Goal: Task Accomplishment & Management: Manage account settings

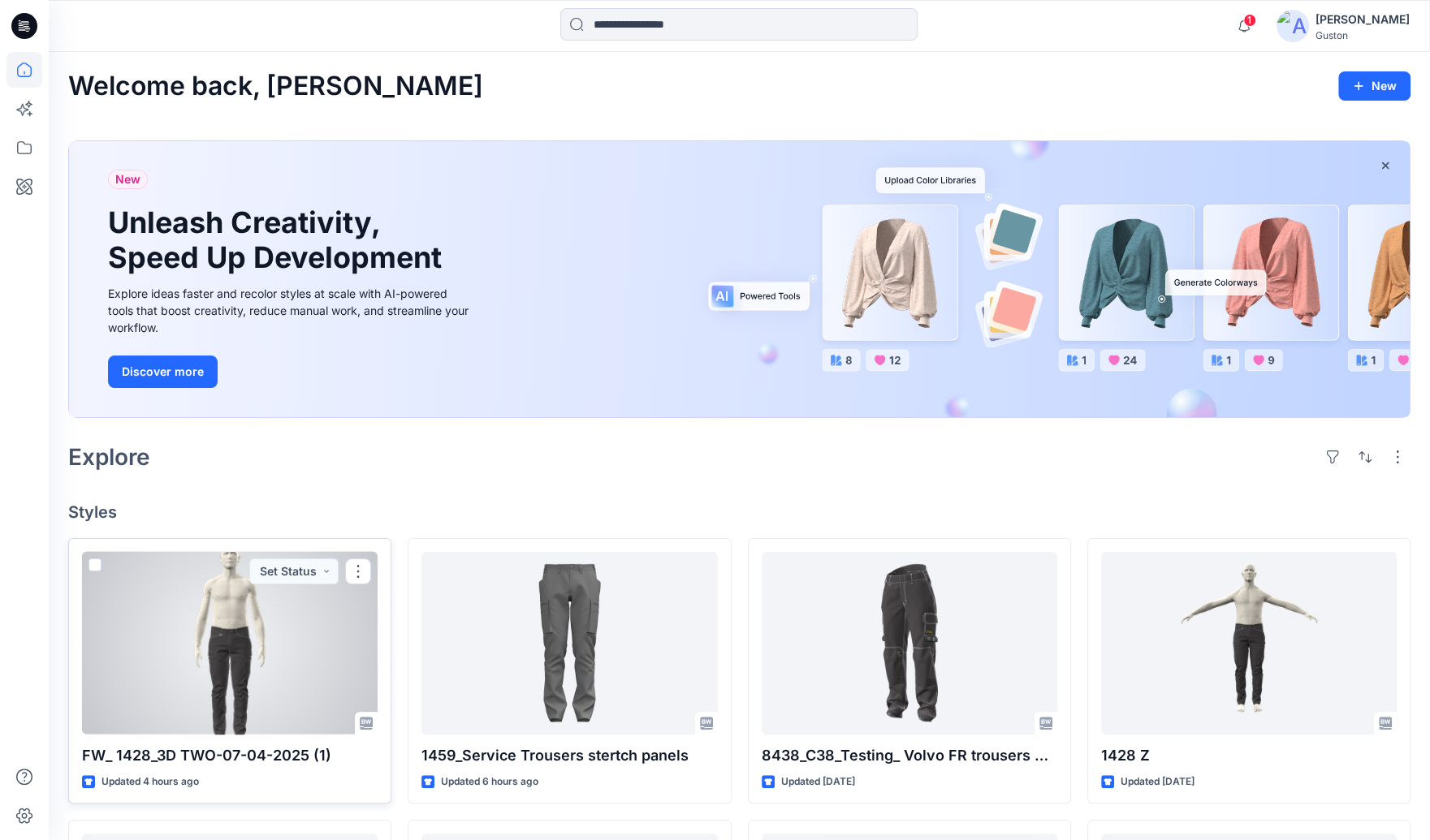
click at [211, 628] on div at bounding box center [230, 643] width 296 height 182
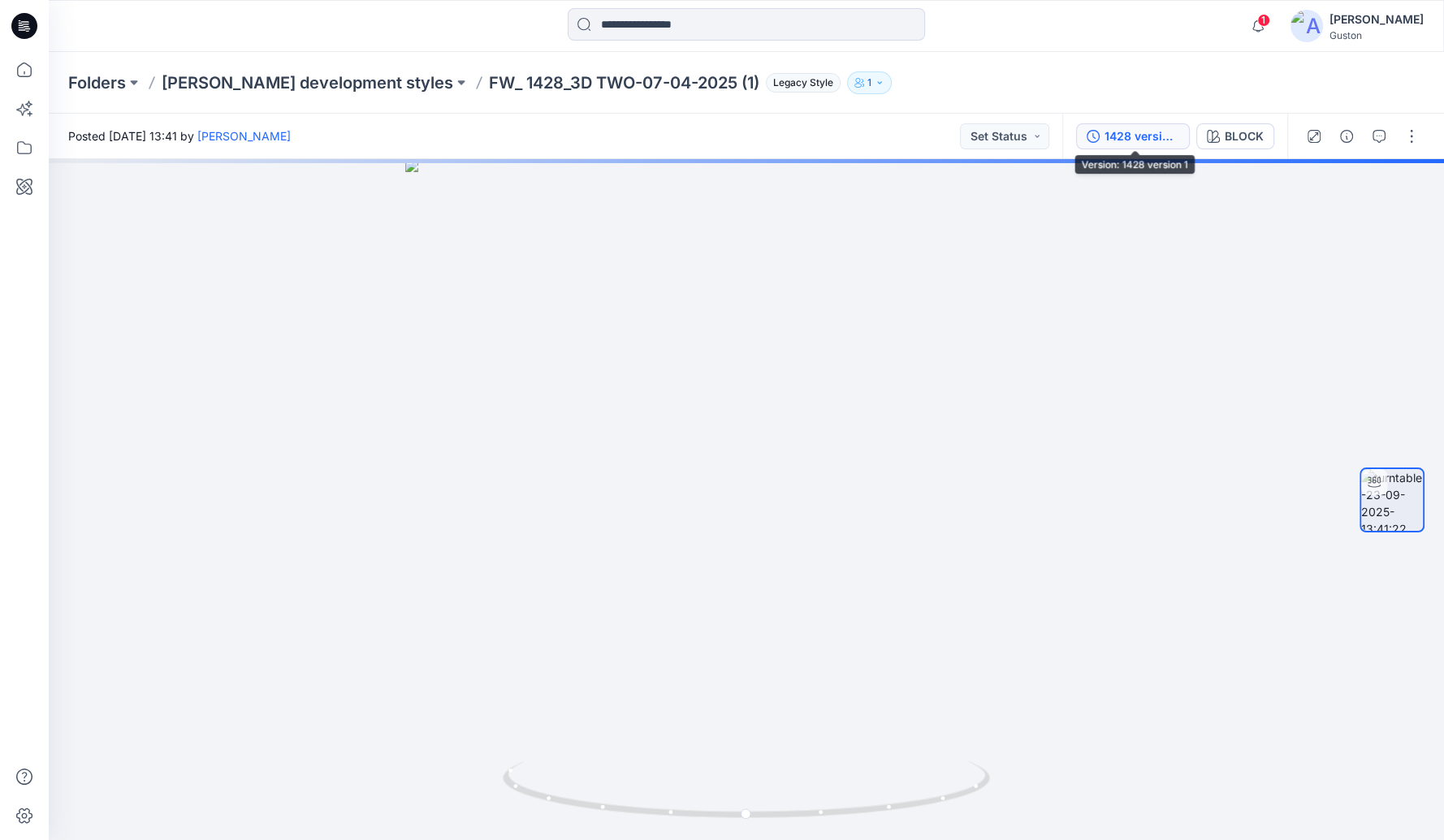
click at [1139, 128] on div "1428 version 1" at bounding box center [1143, 136] width 75 height 18
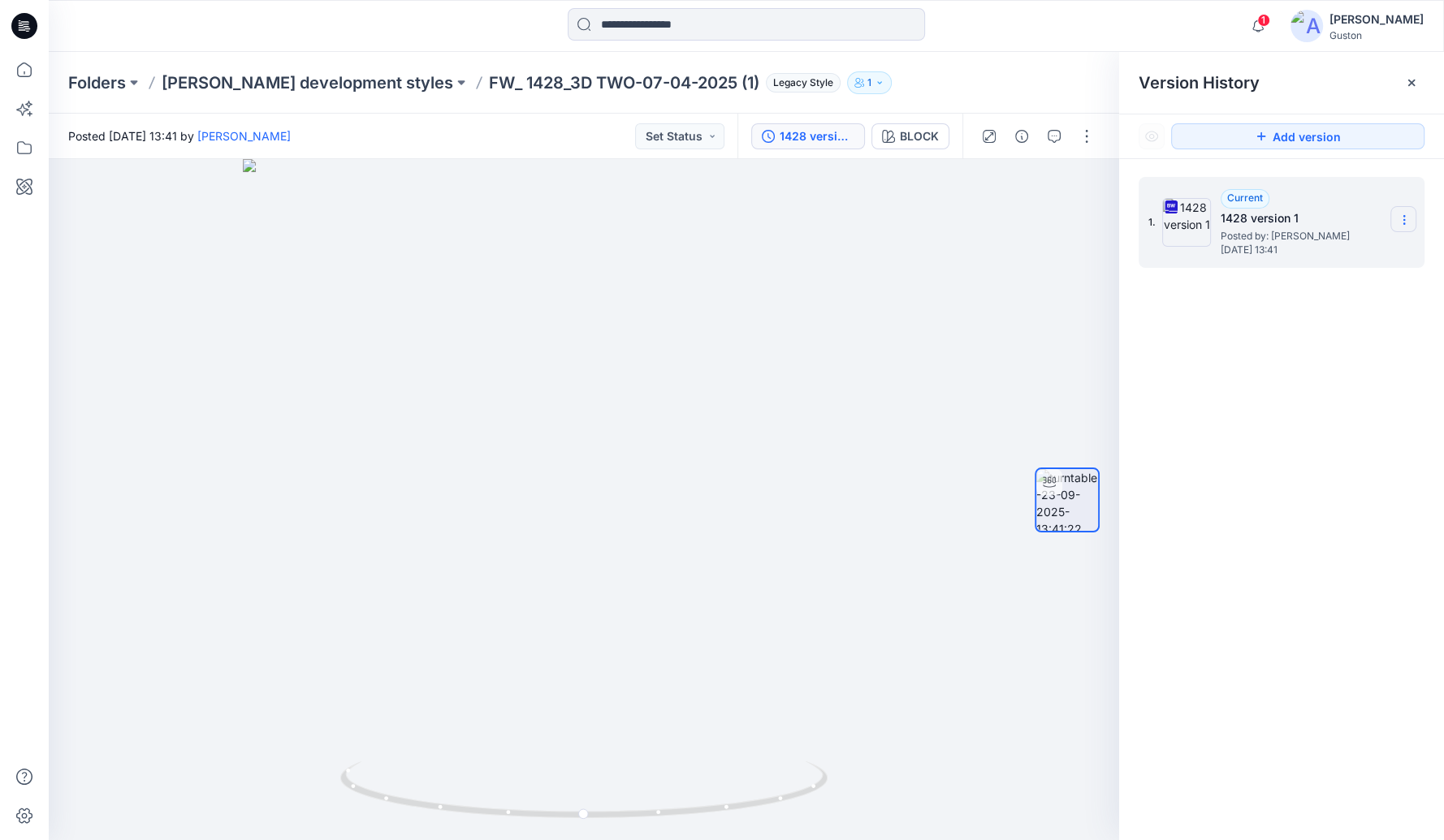
click at [1404, 220] on icon at bounding box center [1404, 220] width 1 height 1
click at [1350, 251] on span "Download Source BW File" at bounding box center [1322, 251] width 137 height 19
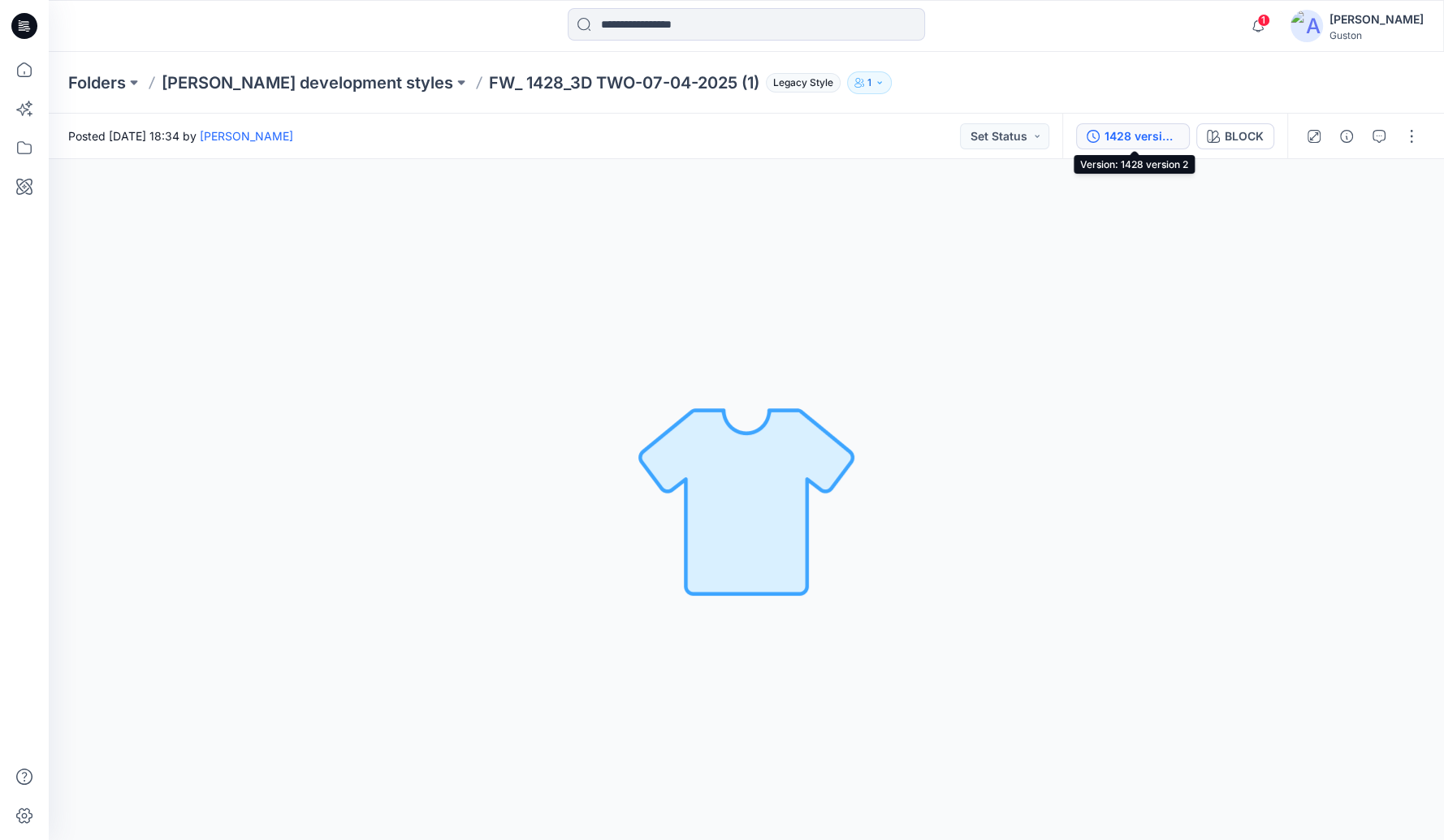
click at [1152, 139] on div "1428 version 2" at bounding box center [1143, 136] width 75 height 18
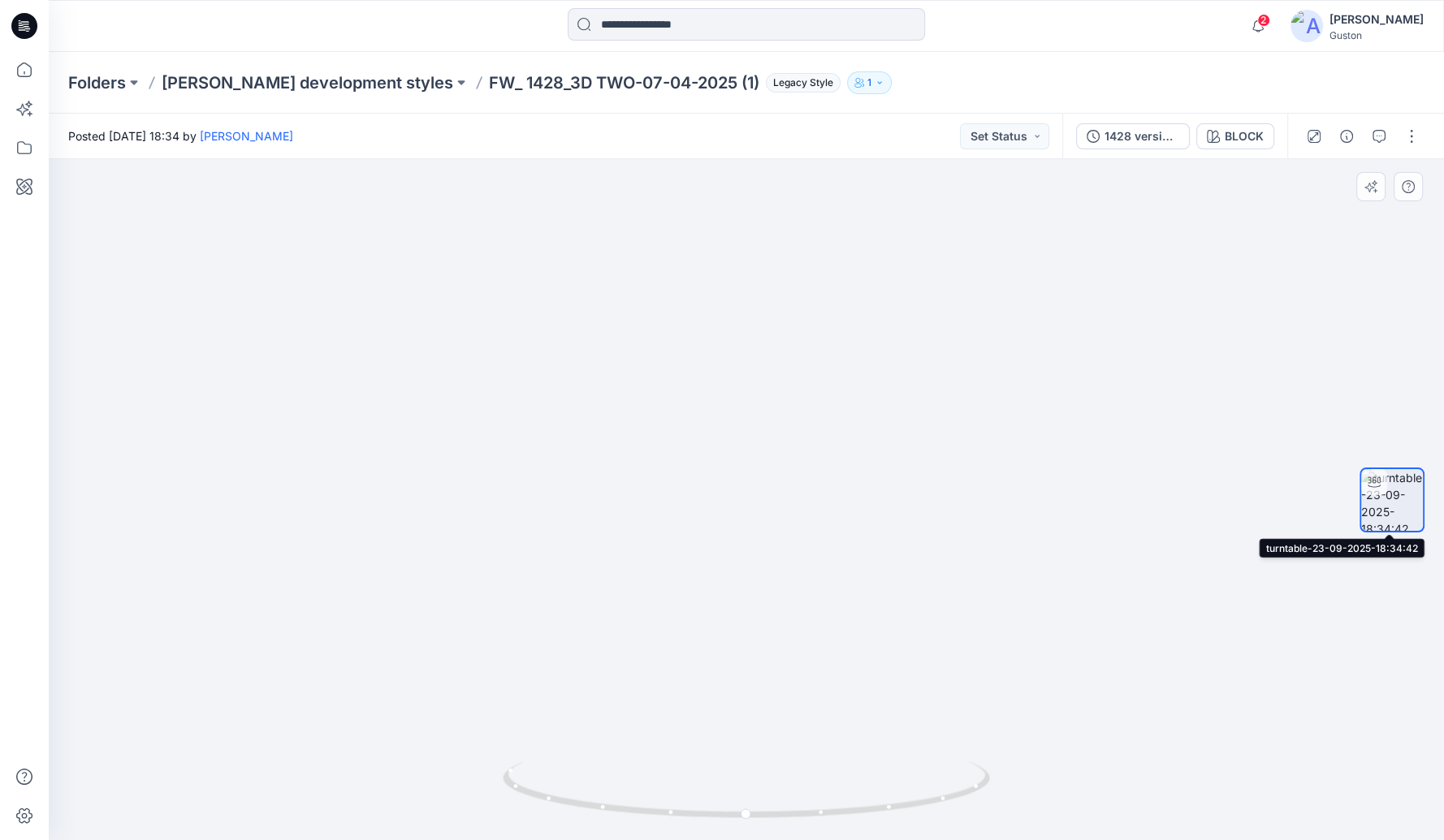
click at [1395, 493] on img at bounding box center [1392, 499] width 61 height 61
click at [1167, 139] on div "1428 version 2" at bounding box center [1143, 136] width 75 height 18
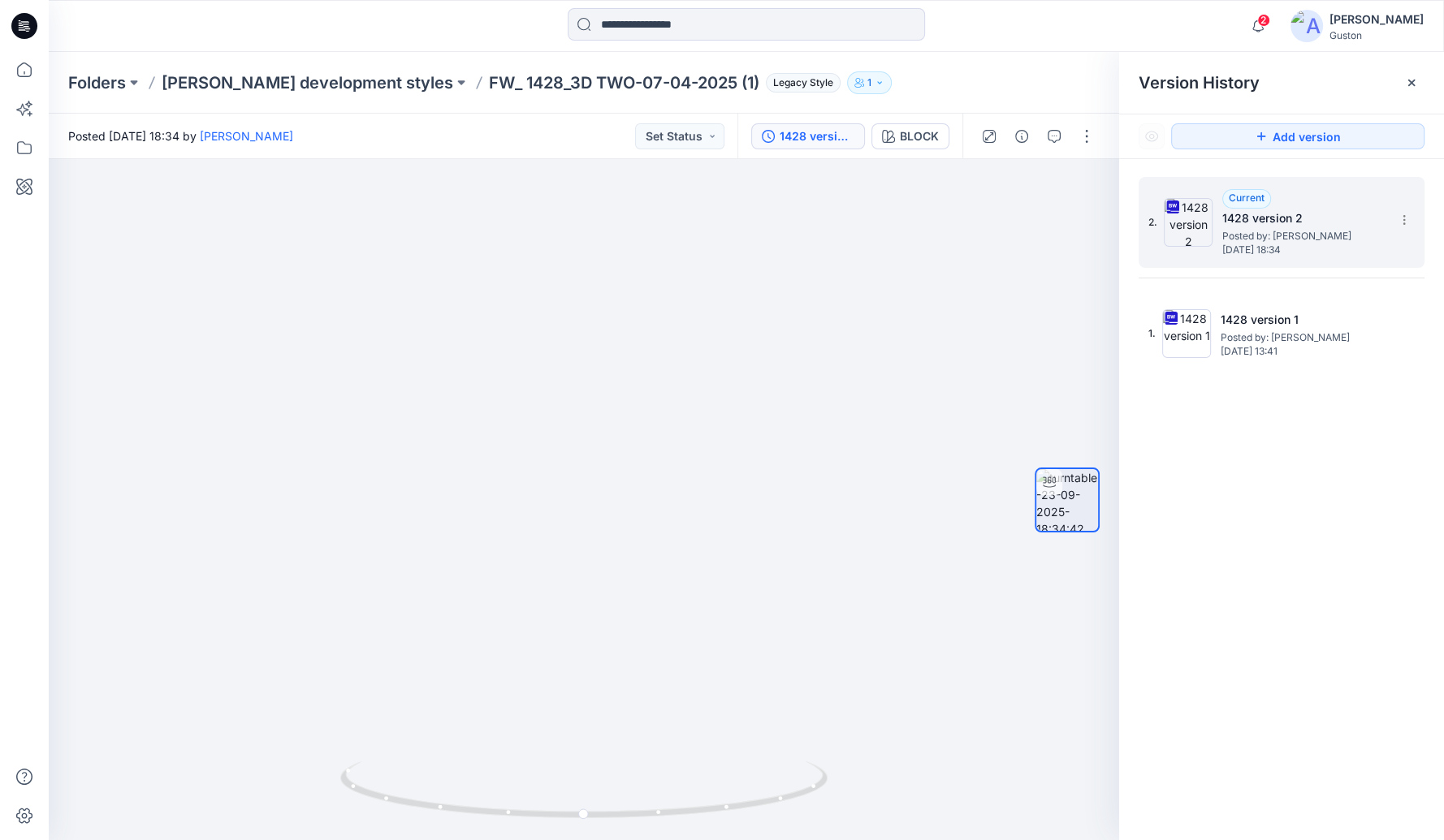
click at [1307, 231] on span "Posted by: [PERSON_NAME]" at bounding box center [1303, 236] width 162 height 16
click at [1113, 27] on div "2 Notifications Your style FW_ 1428_3D TWO-07-04-2025 (1) has been updated with…" at bounding box center [746, 26] width 1395 height 36
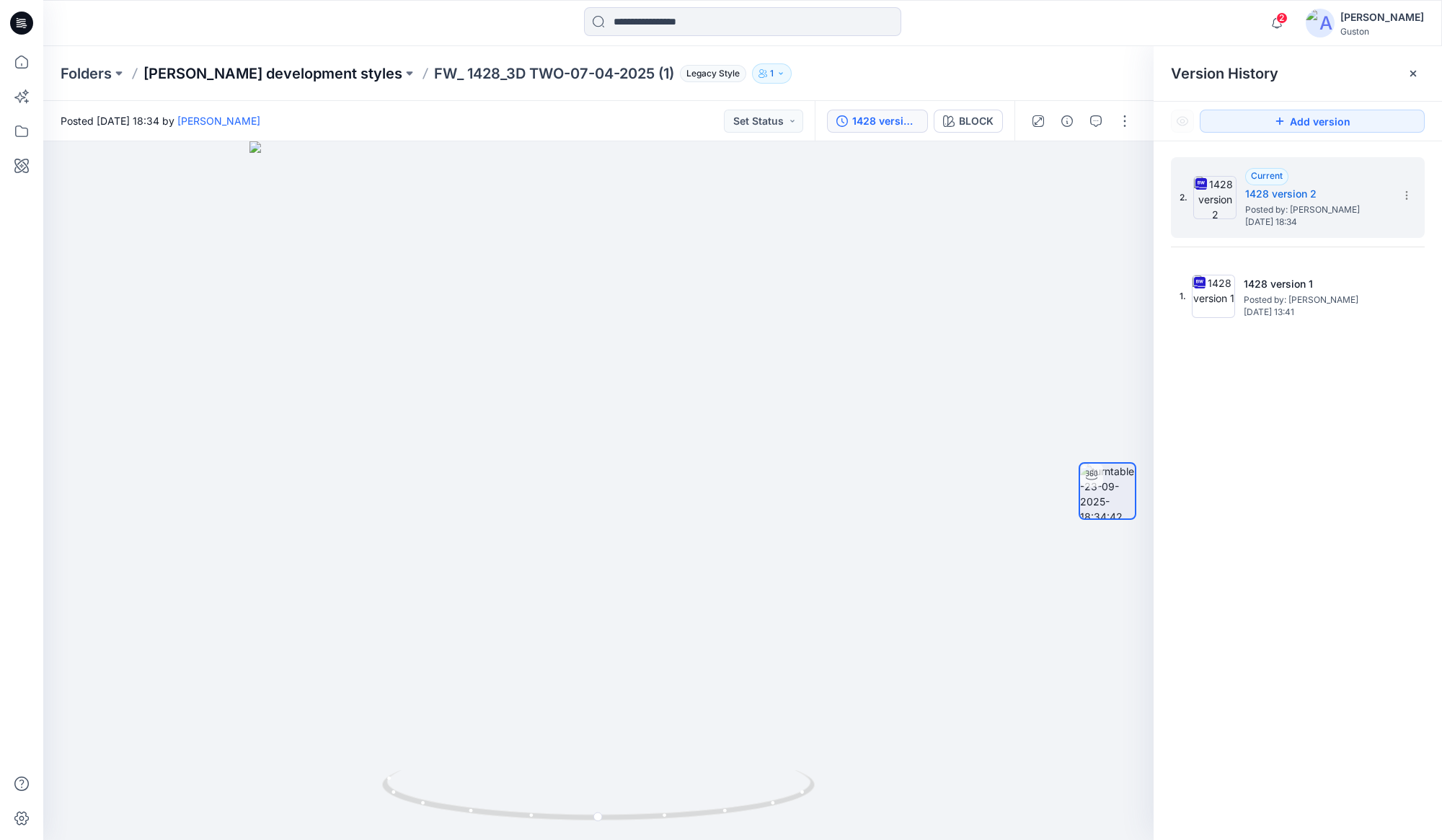
click at [250, 72] on p "[PERSON_NAME] development styles" at bounding box center [272, 73] width 259 height 20
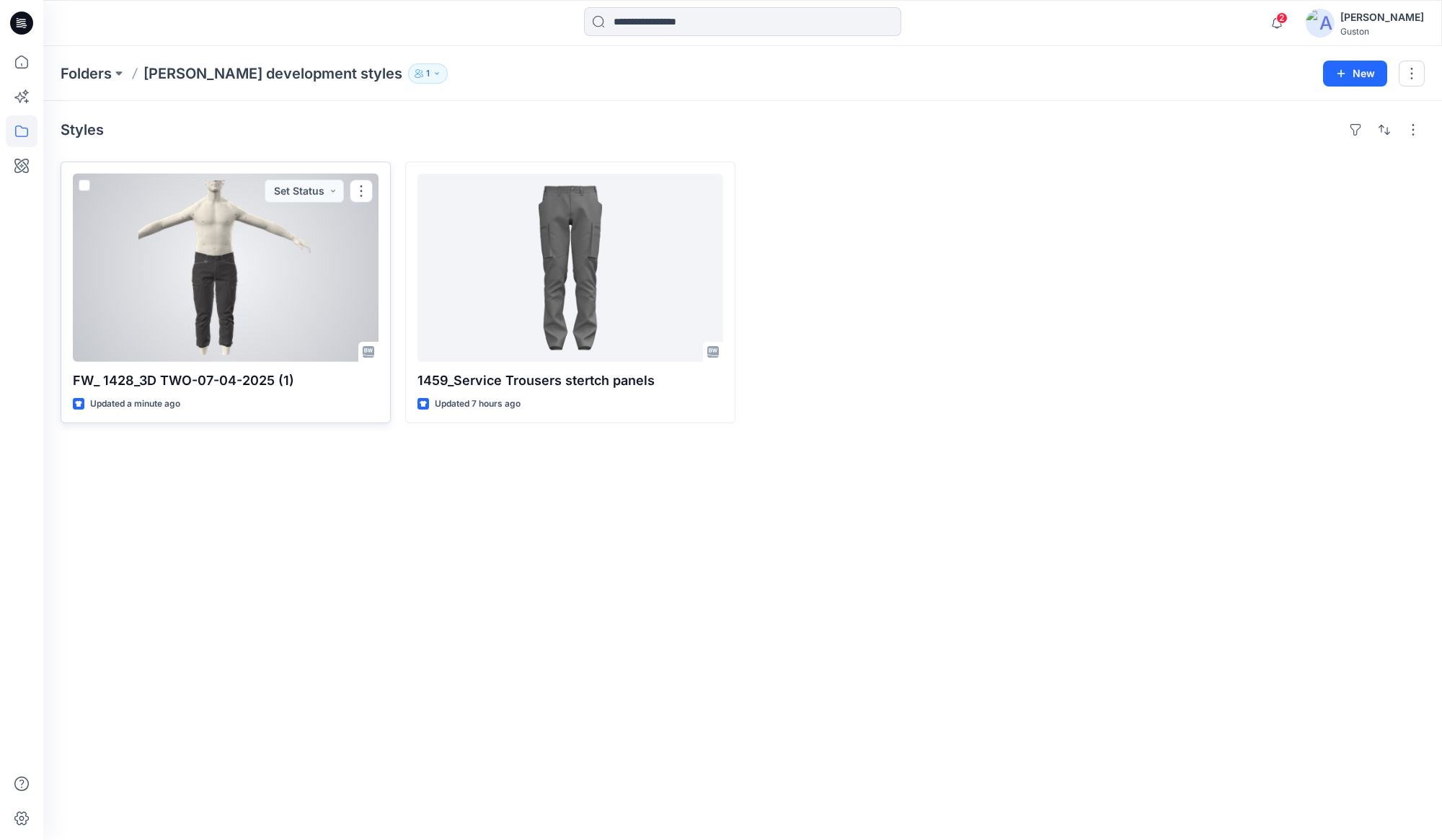
click at [222, 270] on div at bounding box center [226, 268] width 306 height 188
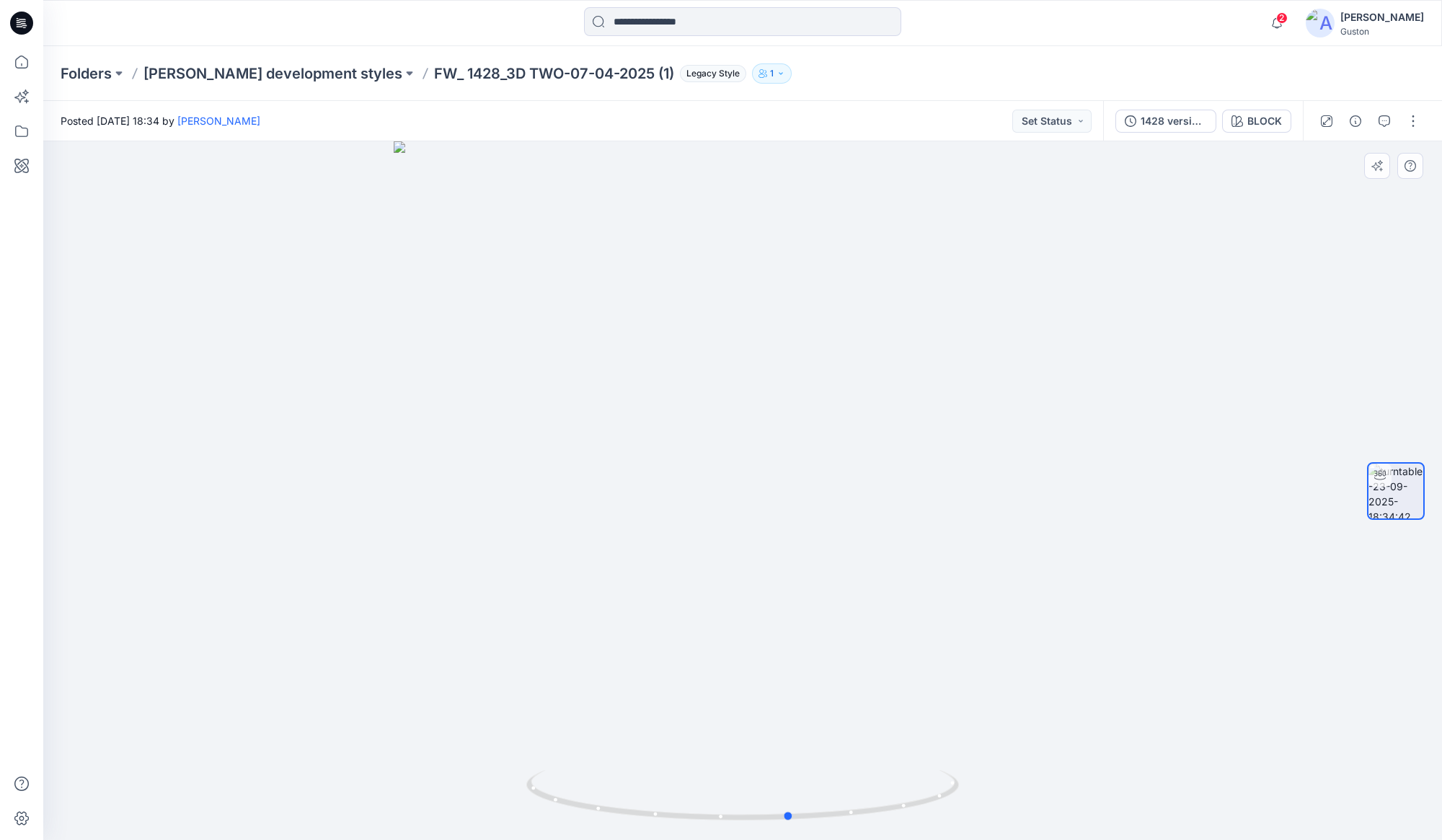
drag, startPoint x: 852, startPoint y: 595, endPoint x: 554, endPoint y: 560, distance: 300.0
click at [554, 560] on div at bounding box center [743, 490] width 1399 height 699
click at [1178, 121] on div "1428 version 2" at bounding box center [1174, 121] width 67 height 16
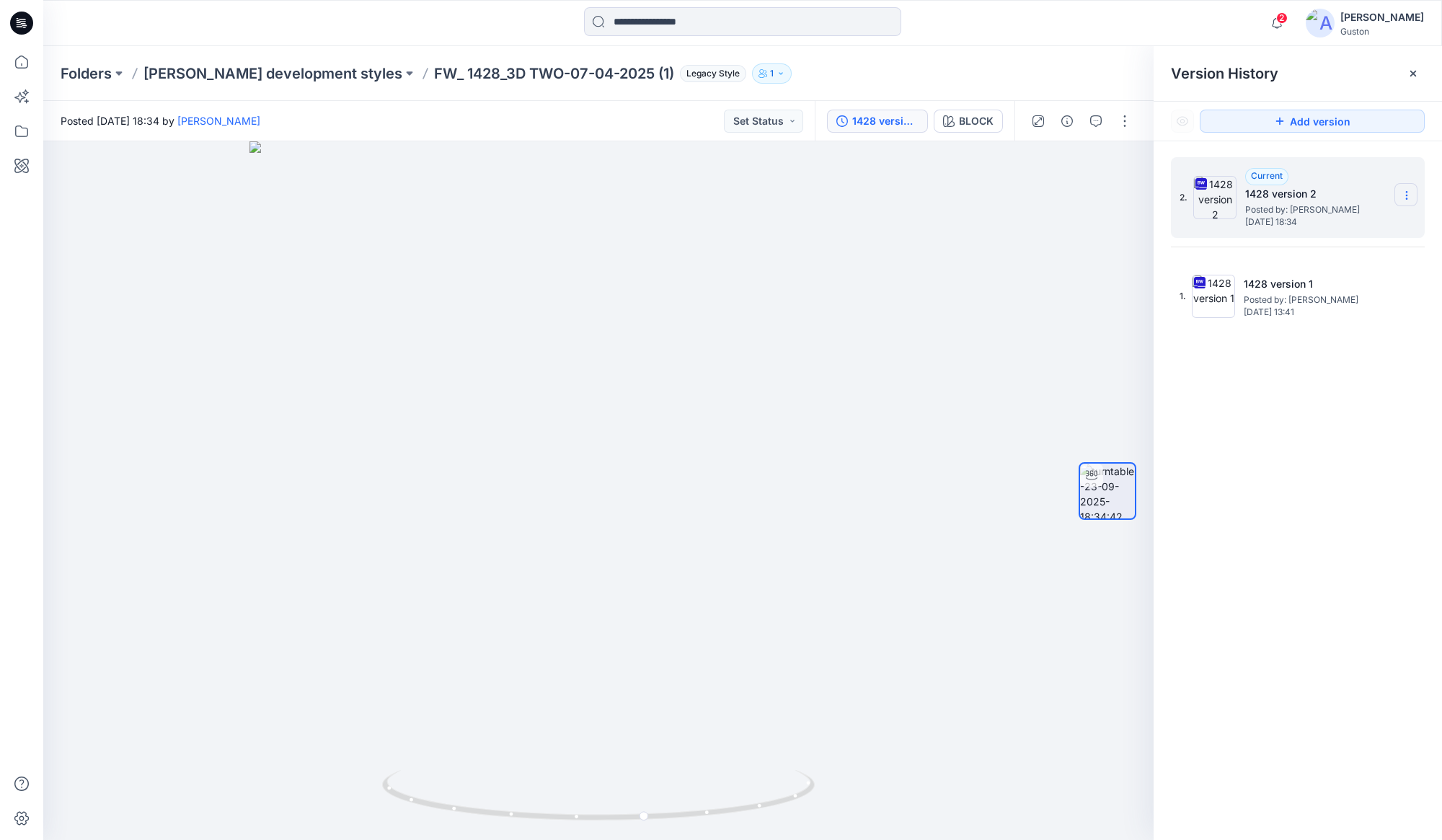
click at [1281, 197] on icon at bounding box center [1406, 195] width 11 height 11
click at [1281, 316] on span "Delete Version" at bounding box center [1306, 316] width 68 height 17
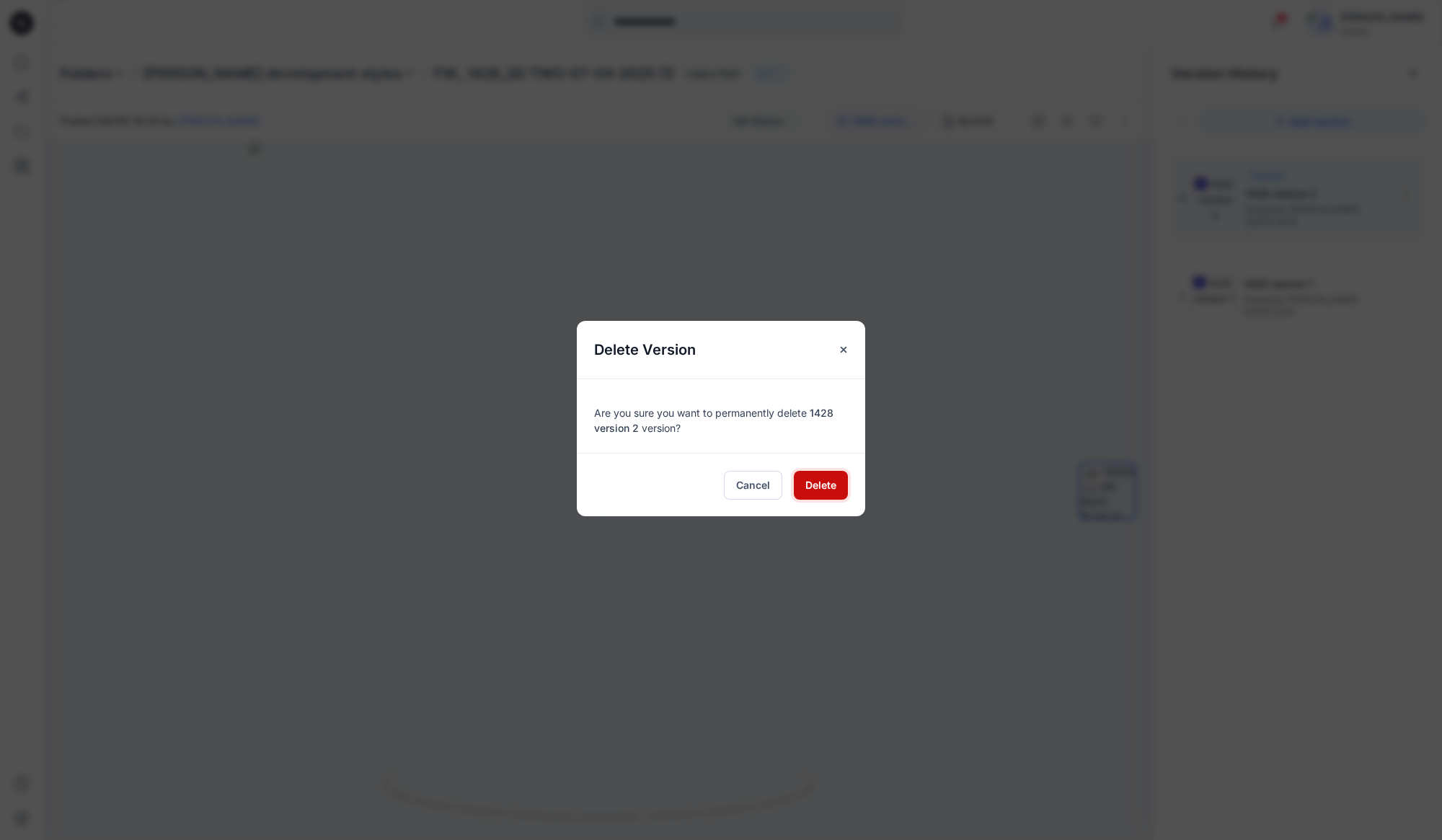
click at [811, 483] on span "Delete" at bounding box center [821, 485] width 31 height 15
